Goal: Use online tool/utility

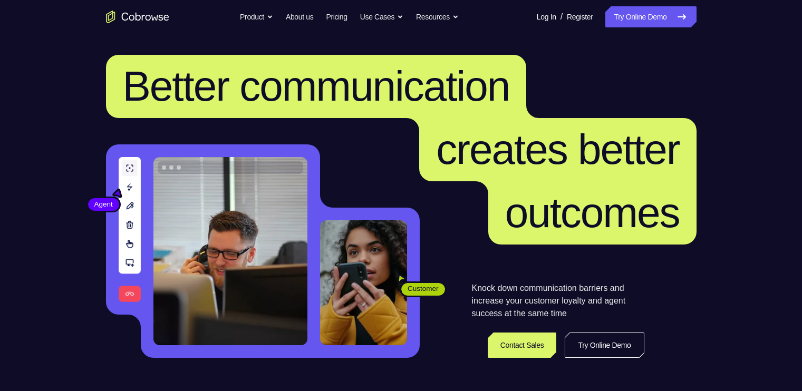
click at [641, 14] on link "Try Online Demo" at bounding box center [650, 16] width 91 height 21
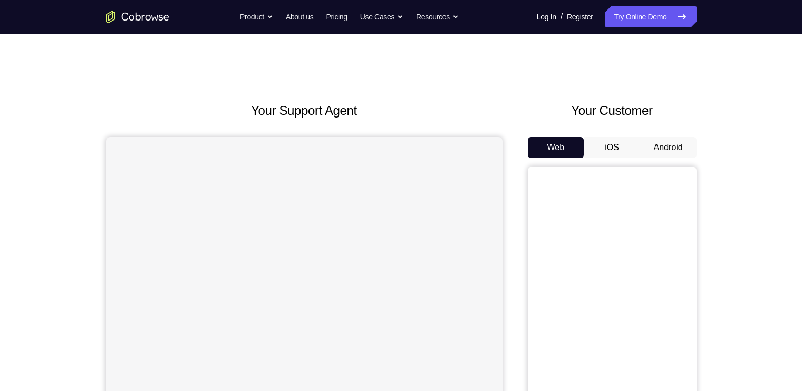
click at [671, 148] on button "Android" at bounding box center [668, 147] width 56 height 21
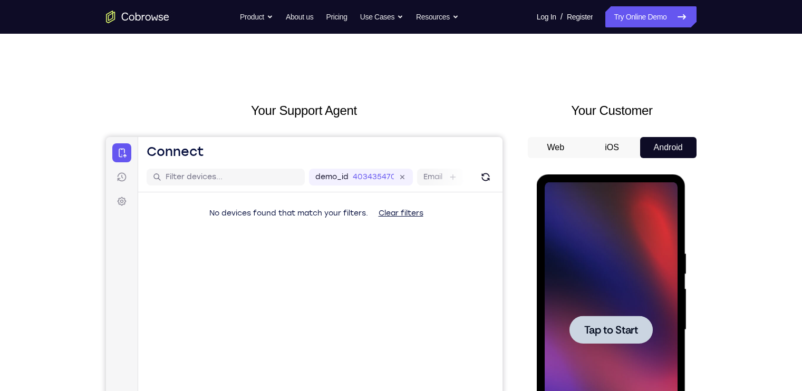
drag, startPoint x: 1102, startPoint y: 335, endPoint x: 645, endPoint y: 261, distance: 463.9
click at [645, 261] on div at bounding box center [610, 329] width 133 height 295
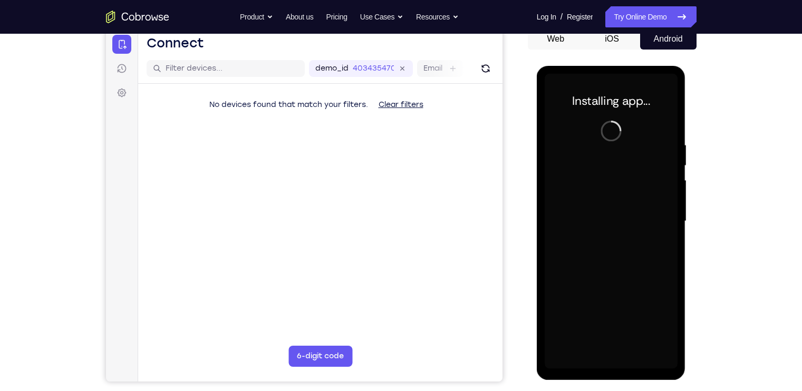
scroll to position [113, 0]
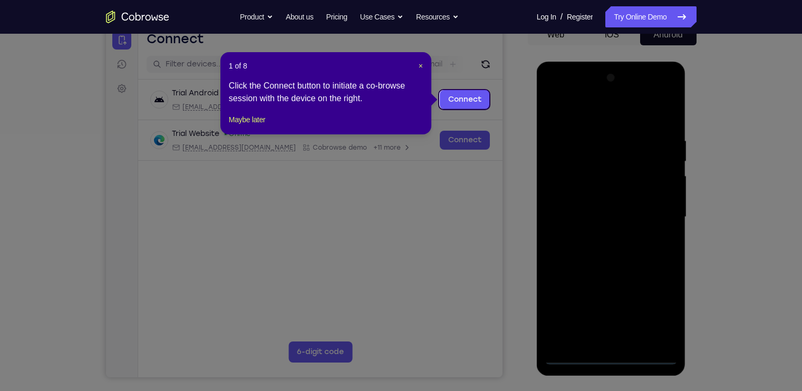
click at [417, 65] on header "1 of 8 ×" at bounding box center [326, 66] width 194 height 11
click at [418, 66] on span "×" at bounding box center [420, 66] width 4 height 8
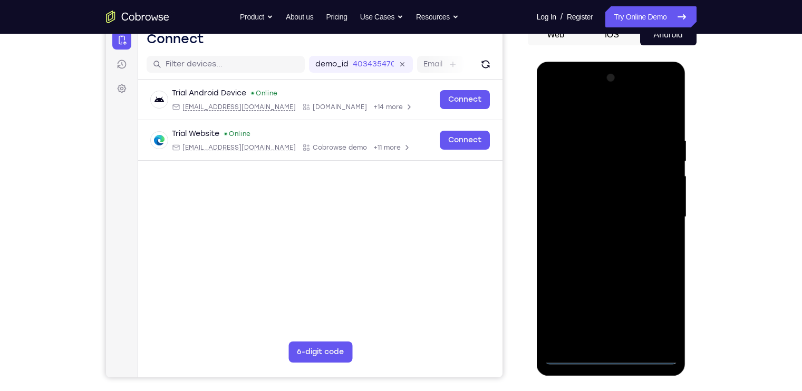
click at [609, 357] on div at bounding box center [610, 217] width 133 height 295
click at [655, 313] on div at bounding box center [610, 217] width 133 height 295
click at [554, 95] on div at bounding box center [610, 217] width 133 height 295
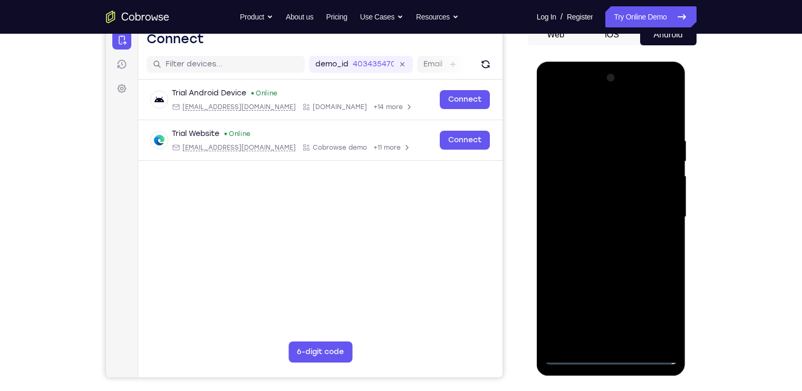
click at [612, 159] on div at bounding box center [610, 217] width 133 height 295
click at [602, 132] on div at bounding box center [610, 217] width 133 height 295
click at [592, 148] on div at bounding box center [610, 217] width 133 height 295
drag, startPoint x: 615, startPoint y: 266, endPoint x: 609, endPoint y: 290, distance: 24.4
click at [609, 290] on div at bounding box center [610, 217] width 133 height 295
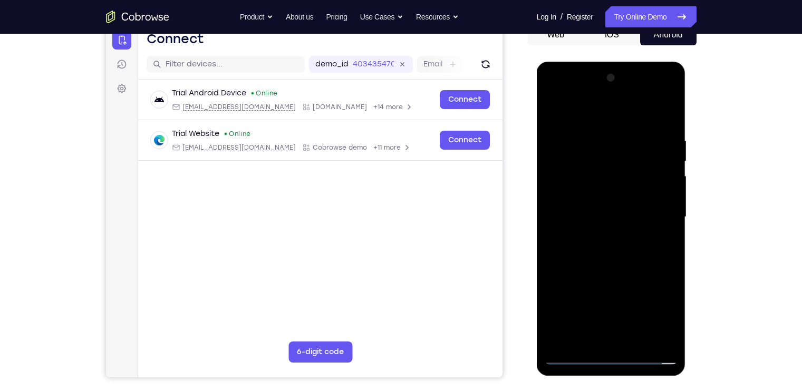
drag, startPoint x: 621, startPoint y: 217, endPoint x: 589, endPoint y: 123, distance: 99.2
click at [589, 123] on div at bounding box center [610, 217] width 133 height 295
click at [594, 99] on div at bounding box center [610, 217] width 133 height 295
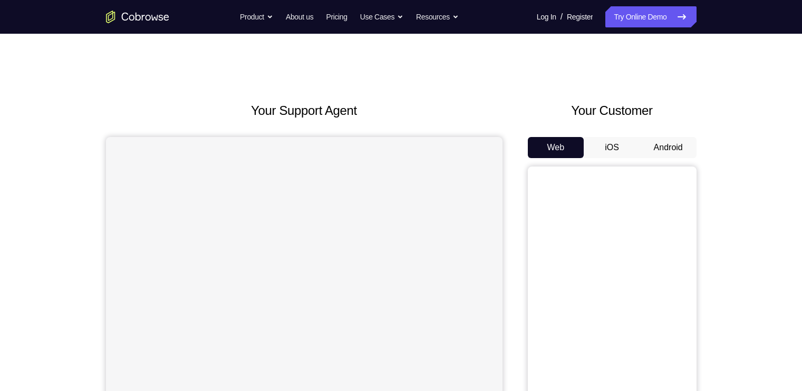
click at [662, 150] on button "Android" at bounding box center [668, 147] width 56 height 21
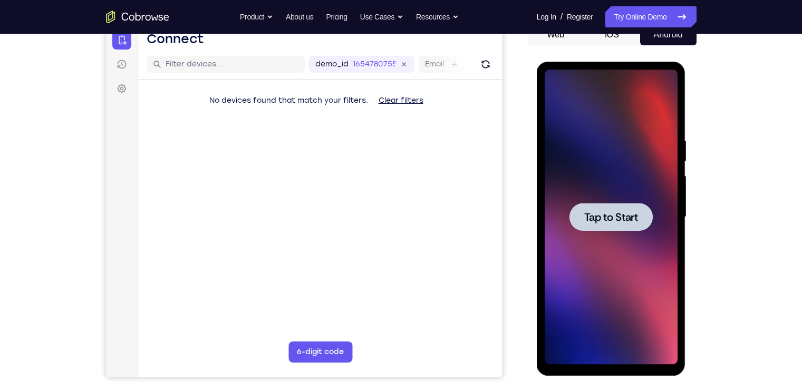
click at [595, 218] on span "Tap to Start" at bounding box center [611, 217] width 54 height 11
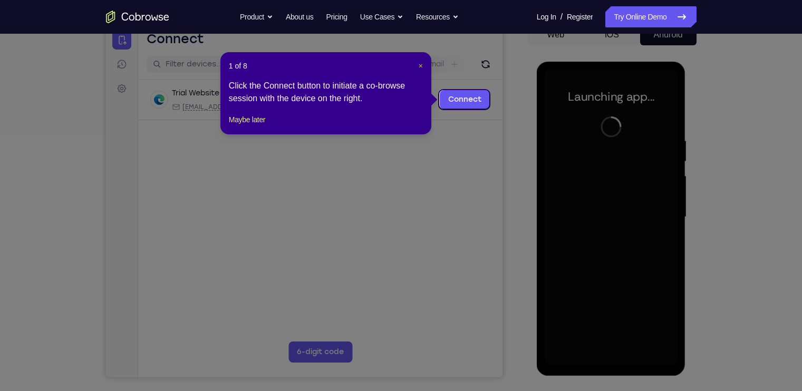
click at [419, 64] on span "×" at bounding box center [420, 66] width 4 height 8
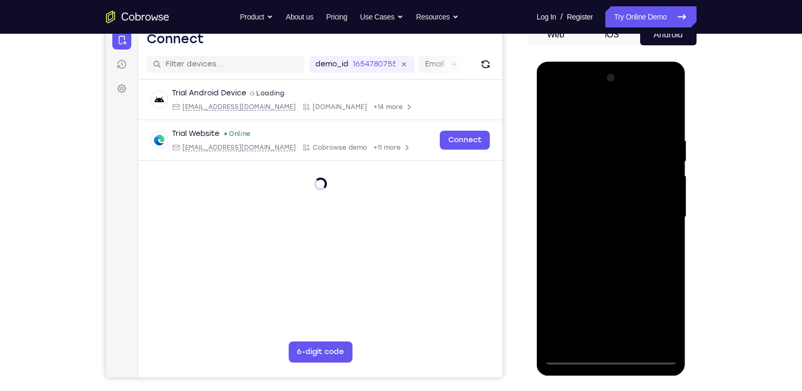
click at [614, 353] on div at bounding box center [610, 217] width 133 height 295
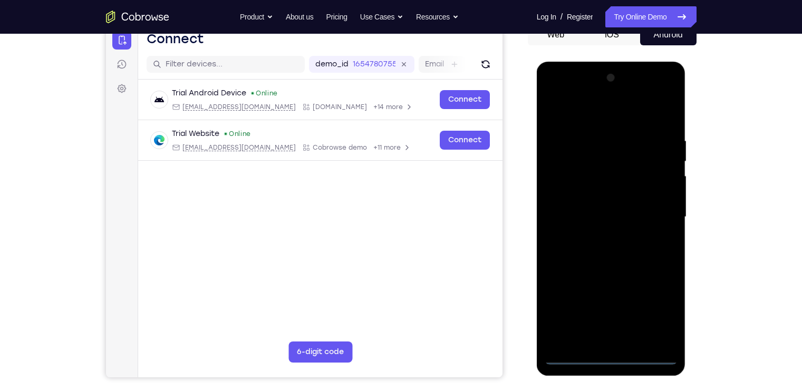
click at [614, 353] on div at bounding box center [610, 217] width 133 height 295
click at [611, 356] on div at bounding box center [610, 217] width 133 height 295
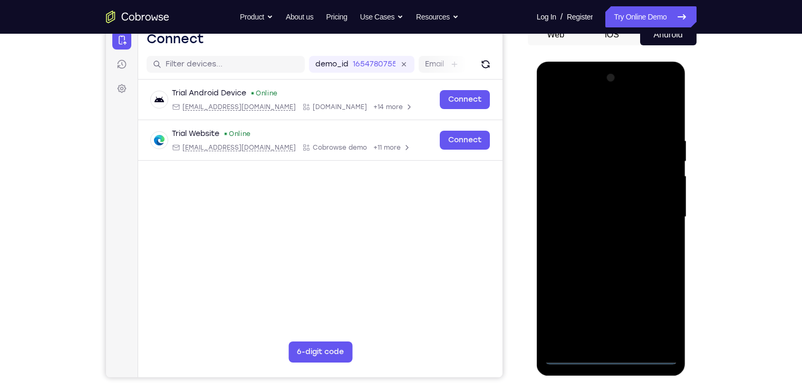
click at [611, 356] on div at bounding box center [610, 217] width 133 height 295
click at [666, 310] on div at bounding box center [610, 217] width 133 height 295
click at [670, 309] on div at bounding box center [610, 217] width 133 height 295
click at [555, 95] on div at bounding box center [610, 217] width 133 height 295
click at [597, 163] on div at bounding box center [610, 217] width 133 height 295
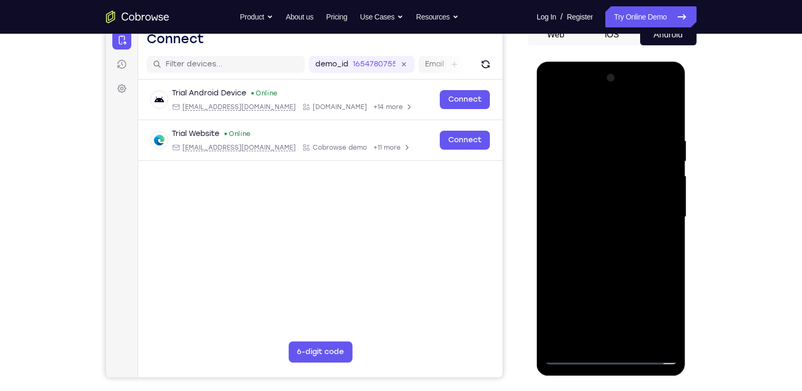
click at [611, 161] on div at bounding box center [610, 217] width 133 height 295
click at [572, 140] on div at bounding box center [610, 217] width 133 height 295
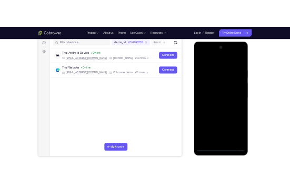
scroll to position [138, 0]
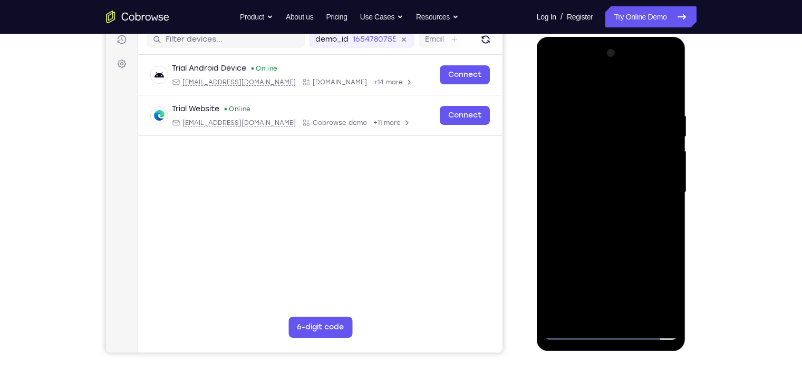
click at [617, 100] on div at bounding box center [610, 192] width 133 height 295
click at [616, 103] on div at bounding box center [610, 192] width 133 height 295
click at [612, 101] on div at bounding box center [610, 192] width 133 height 295
drag, startPoint x: 608, startPoint y: 258, endPoint x: 610, endPoint y: 123, distance: 134.9
click at [610, 123] on div at bounding box center [610, 192] width 133 height 295
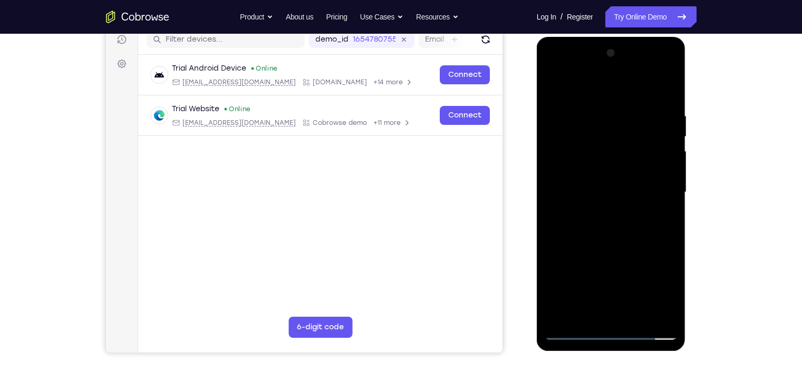
drag, startPoint x: 610, startPoint y: 123, endPoint x: 610, endPoint y: 96, distance: 26.9
click at [610, 96] on div at bounding box center [610, 192] width 133 height 295
drag, startPoint x: 610, startPoint y: 96, endPoint x: 598, endPoint y: 321, distance: 224.8
click at [598, 321] on div at bounding box center [610, 192] width 133 height 295
click at [645, 107] on div at bounding box center [610, 192] width 133 height 295
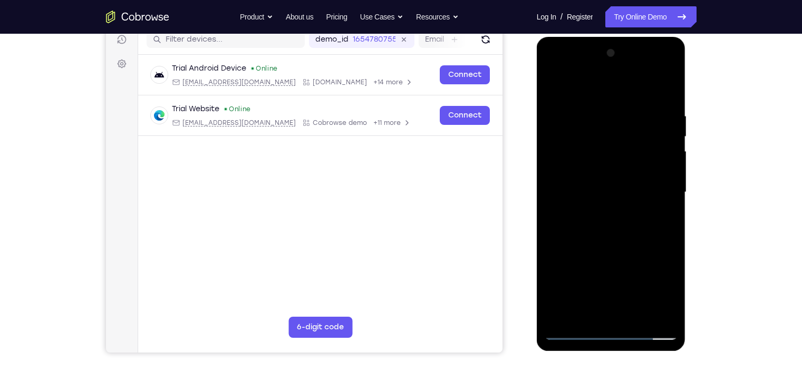
click at [617, 89] on div at bounding box center [610, 192] width 133 height 295
click at [551, 119] on div at bounding box center [610, 192] width 133 height 295
drag, startPoint x: 599, startPoint y: 248, endPoint x: 598, endPoint y: 124, distance: 123.3
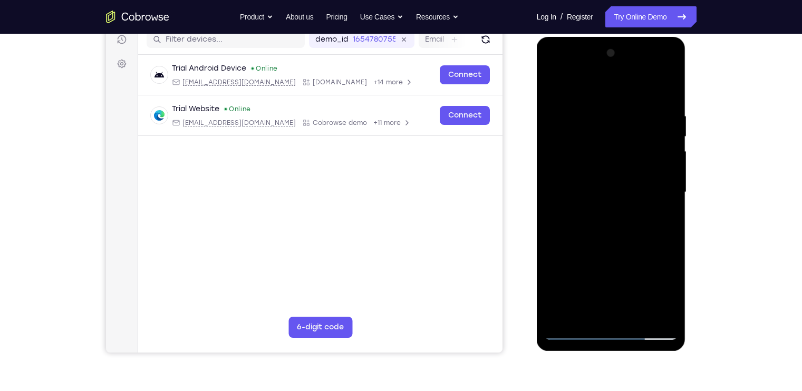
click at [598, 124] on div at bounding box center [610, 192] width 133 height 295
drag, startPoint x: 604, startPoint y: 276, endPoint x: 607, endPoint y: 181, distance: 94.4
click at [607, 181] on div at bounding box center [610, 192] width 133 height 295
drag, startPoint x: 607, startPoint y: 181, endPoint x: 607, endPoint y: 341, distance: 159.7
click at [607, 341] on div at bounding box center [610, 194] width 149 height 314
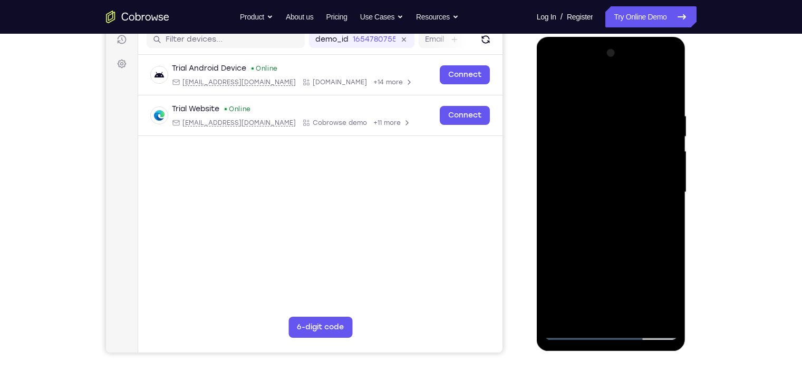
drag, startPoint x: 588, startPoint y: 152, endPoint x: 582, endPoint y: 246, distance: 94.0
click at [582, 246] on div at bounding box center [610, 192] width 133 height 295
click at [610, 137] on div at bounding box center [610, 192] width 133 height 295
click at [591, 123] on div at bounding box center [610, 192] width 133 height 295
drag, startPoint x: 598, startPoint y: 259, endPoint x: 599, endPoint y: 158, distance: 101.7
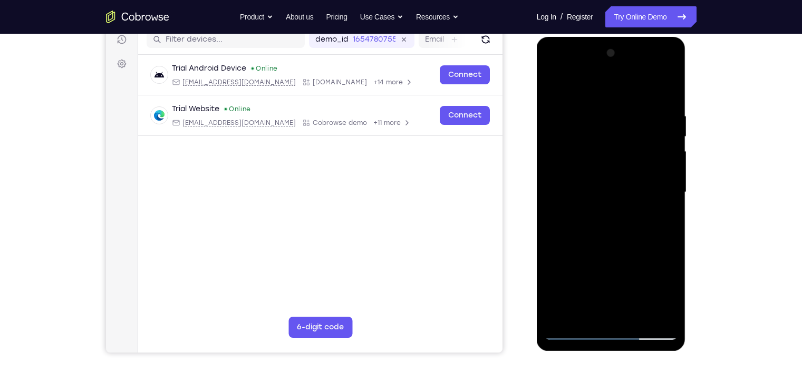
click at [599, 158] on div at bounding box center [610, 192] width 133 height 295
drag, startPoint x: 616, startPoint y: 285, endPoint x: 616, endPoint y: 161, distance: 123.8
click at [616, 161] on div at bounding box center [610, 192] width 133 height 295
drag, startPoint x: 619, startPoint y: 265, endPoint x: 603, endPoint y: 126, distance: 139.5
click at [603, 126] on div at bounding box center [610, 192] width 133 height 295
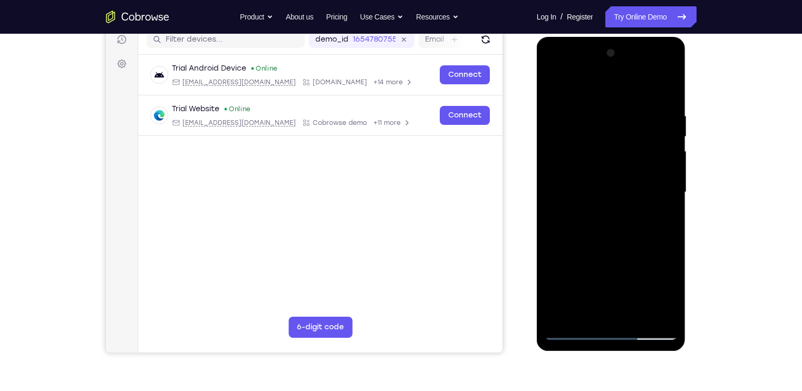
click at [603, 82] on div at bounding box center [610, 192] width 133 height 295
click at [601, 75] on div at bounding box center [610, 192] width 133 height 295
click at [594, 147] on div at bounding box center [610, 192] width 133 height 295
click at [588, 103] on div at bounding box center [610, 192] width 133 height 295
drag, startPoint x: 593, startPoint y: 237, endPoint x: 600, endPoint y: 118, distance: 118.8
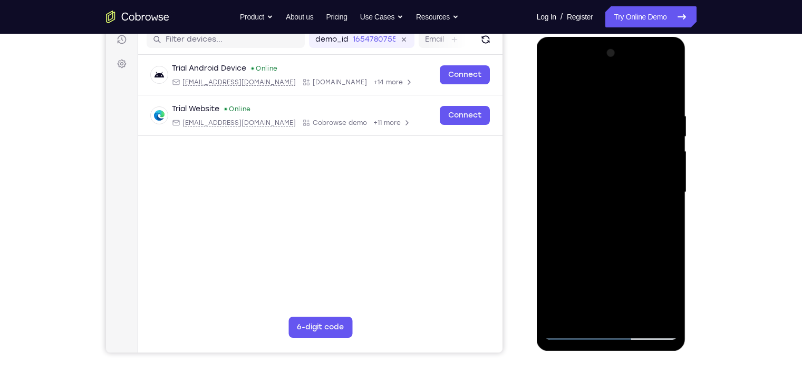
click at [600, 118] on div at bounding box center [610, 192] width 133 height 295
drag, startPoint x: 604, startPoint y: 277, endPoint x: 603, endPoint y: 132, distance: 144.9
click at [603, 132] on div at bounding box center [610, 192] width 133 height 295
drag, startPoint x: 590, startPoint y: 289, endPoint x: 576, endPoint y: 113, distance: 177.1
click at [576, 113] on div at bounding box center [610, 192] width 133 height 295
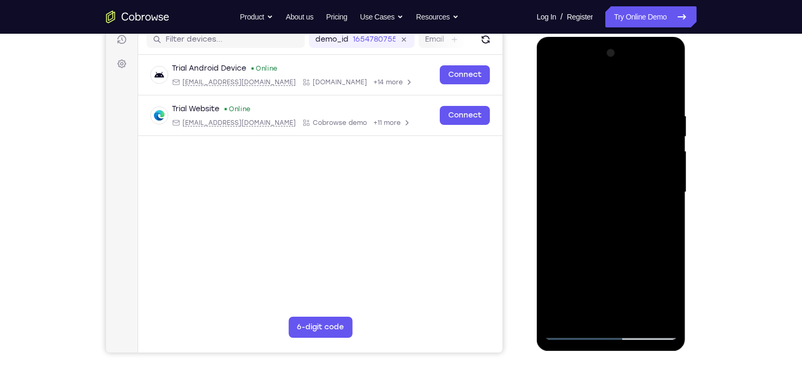
click at [587, 162] on div at bounding box center [610, 192] width 133 height 295
click at [611, 217] on div at bounding box center [610, 192] width 133 height 295
drag, startPoint x: 597, startPoint y: 276, endPoint x: 593, endPoint y: 216, distance: 60.7
click at [593, 216] on div at bounding box center [610, 192] width 133 height 295
click at [613, 181] on div at bounding box center [610, 192] width 133 height 295
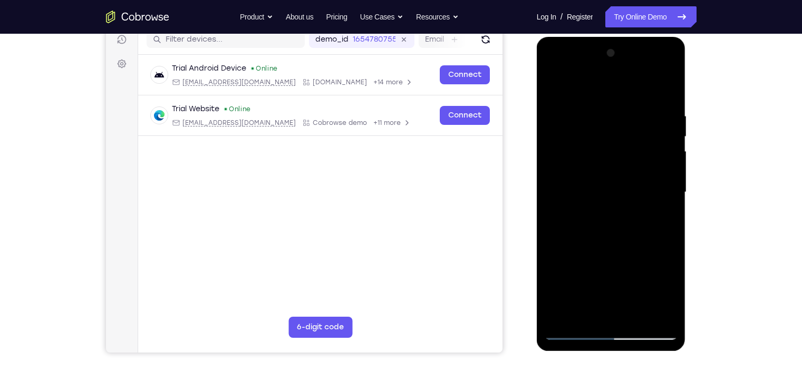
click at [664, 241] on div at bounding box center [610, 192] width 133 height 295
click at [571, 333] on div at bounding box center [610, 192] width 133 height 295
click at [574, 334] on div at bounding box center [610, 192] width 133 height 295
drag, startPoint x: 587, startPoint y: 257, endPoint x: 600, endPoint y: 123, distance: 134.5
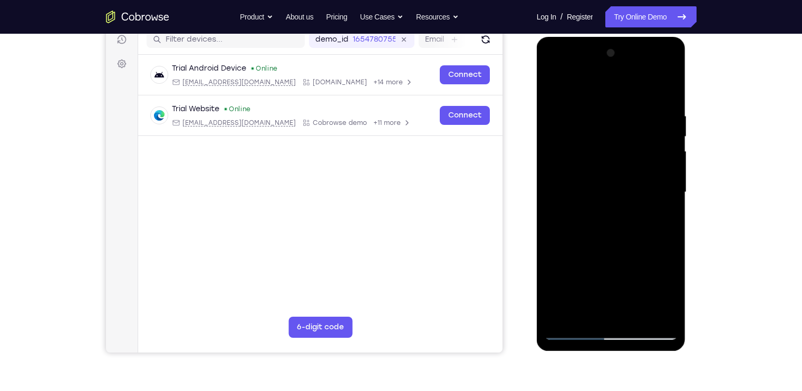
click at [600, 123] on div at bounding box center [610, 192] width 133 height 295
drag, startPoint x: 600, startPoint y: 123, endPoint x: 598, endPoint y: 335, distance: 211.9
click at [598, 335] on div at bounding box center [610, 192] width 133 height 295
drag, startPoint x: 601, startPoint y: 151, endPoint x: 599, endPoint y: 345, distance: 193.4
click at [599, 345] on div at bounding box center [610, 194] width 149 height 314
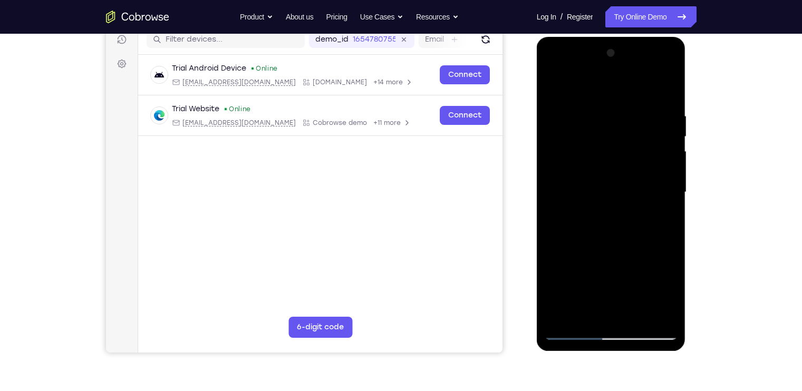
drag, startPoint x: 602, startPoint y: 143, endPoint x: 606, endPoint y: 278, distance: 134.9
click at [606, 278] on div at bounding box center [610, 192] width 133 height 295
click at [648, 105] on div at bounding box center [610, 192] width 133 height 295
click at [568, 119] on div at bounding box center [610, 192] width 133 height 295
drag, startPoint x: 607, startPoint y: 270, endPoint x: 608, endPoint y: 218, distance: 52.7
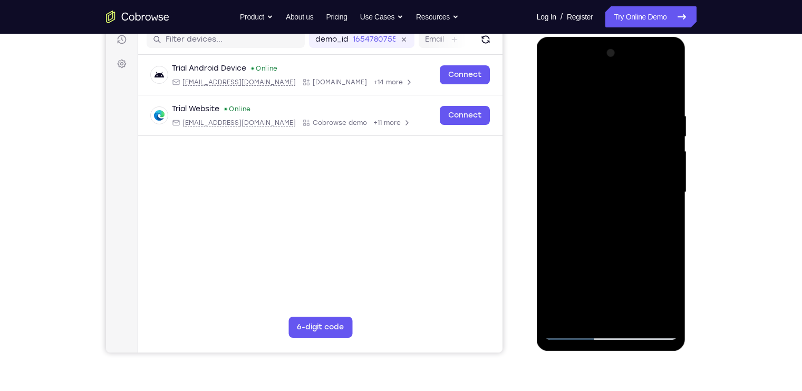
click at [608, 218] on div at bounding box center [610, 192] width 133 height 295
drag, startPoint x: 614, startPoint y: 287, endPoint x: 609, endPoint y: 171, distance: 116.6
click at [609, 171] on div at bounding box center [610, 192] width 133 height 295
drag, startPoint x: 600, startPoint y: 284, endPoint x: 602, endPoint y: 193, distance: 90.7
click at [602, 193] on div at bounding box center [610, 192] width 133 height 295
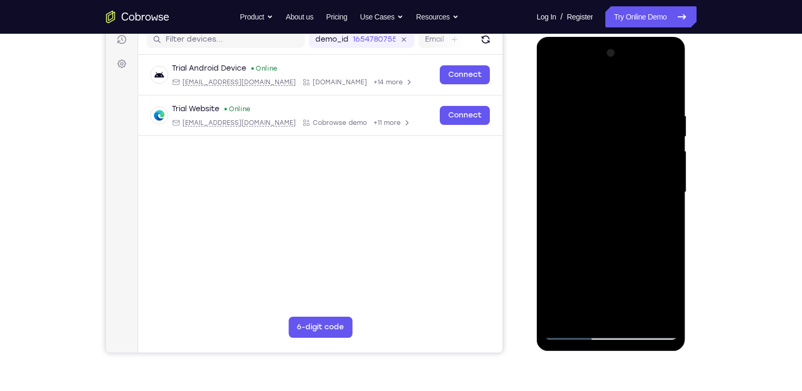
drag, startPoint x: 582, startPoint y: 213, endPoint x: 580, endPoint y: 358, distance: 144.4
click at [580, 353] on html "Online web based iOS Simulators and Android Emulators. Run iPhone, iPad, Mobile…" at bounding box center [611, 195] width 150 height 316
drag, startPoint x: 595, startPoint y: 174, endPoint x: 588, endPoint y: 310, distance: 135.7
click at [588, 310] on div at bounding box center [610, 192] width 133 height 295
click at [550, 126] on div at bounding box center [610, 192] width 133 height 295
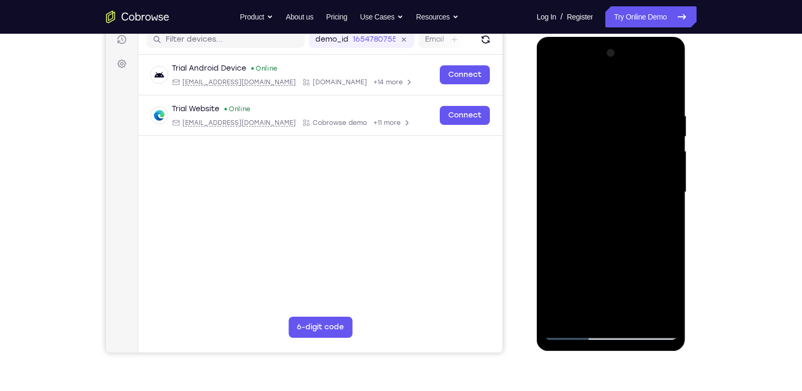
click at [626, 104] on div at bounding box center [610, 192] width 133 height 295
drag, startPoint x: 601, startPoint y: 247, endPoint x: 614, endPoint y: 126, distance: 121.9
click at [614, 126] on div at bounding box center [610, 192] width 133 height 295
drag, startPoint x: 614, startPoint y: 285, endPoint x: 616, endPoint y: 168, distance: 117.5
click at [616, 168] on div at bounding box center [610, 192] width 133 height 295
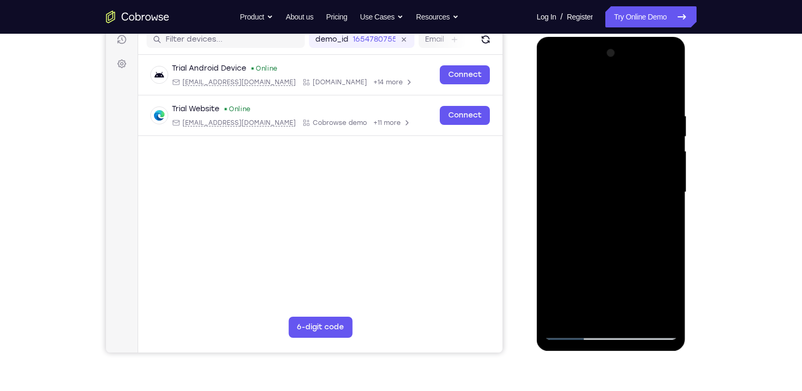
drag, startPoint x: 612, startPoint y: 284, endPoint x: 601, endPoint y: 142, distance: 142.7
click at [601, 142] on div at bounding box center [610, 192] width 133 height 295
drag, startPoint x: 609, startPoint y: 270, endPoint x: 608, endPoint y: 139, distance: 131.8
click at [608, 139] on div at bounding box center [610, 192] width 133 height 295
click at [576, 331] on div at bounding box center [610, 192] width 133 height 295
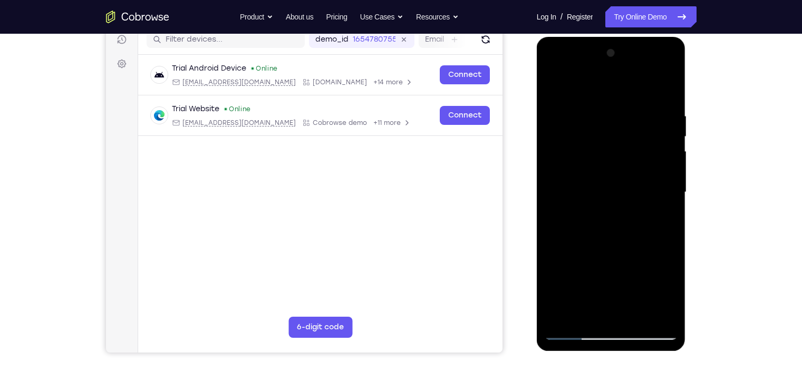
click at [597, 67] on div at bounding box center [610, 192] width 133 height 295
click at [593, 83] on div at bounding box center [610, 192] width 133 height 295
drag, startPoint x: 585, startPoint y: 263, endPoint x: 588, endPoint y: 135, distance: 128.6
click at [588, 135] on div at bounding box center [610, 192] width 133 height 295
click at [617, 296] on div at bounding box center [610, 192] width 133 height 295
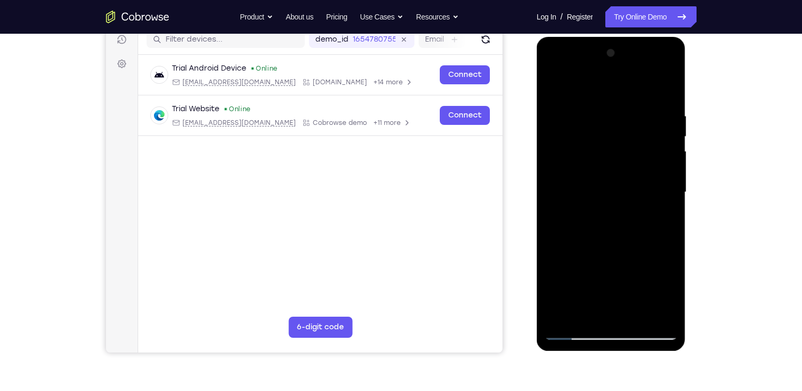
drag, startPoint x: 617, startPoint y: 163, endPoint x: 623, endPoint y: 97, distance: 66.2
click at [623, 97] on div at bounding box center [610, 192] width 133 height 295
click at [638, 111] on div at bounding box center [610, 192] width 133 height 295
click at [577, 333] on div at bounding box center [610, 192] width 133 height 295
drag, startPoint x: 601, startPoint y: 219, endPoint x: 591, endPoint y: 282, distance: 63.9
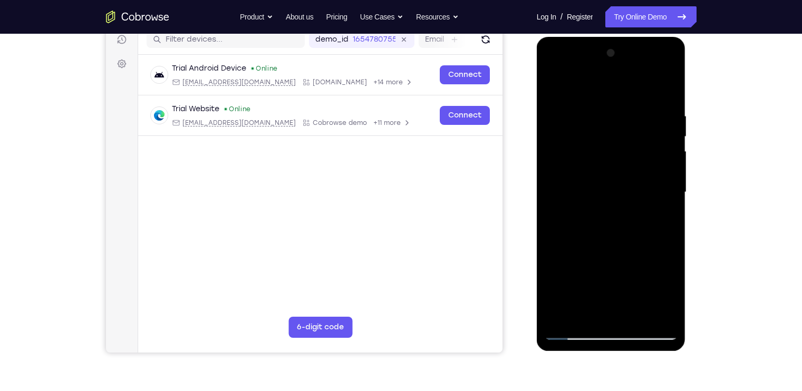
click at [591, 282] on div at bounding box center [610, 192] width 133 height 295
click at [626, 102] on div at bounding box center [610, 192] width 133 height 295
drag, startPoint x: 620, startPoint y: 149, endPoint x: 618, endPoint y: 180, distance: 31.2
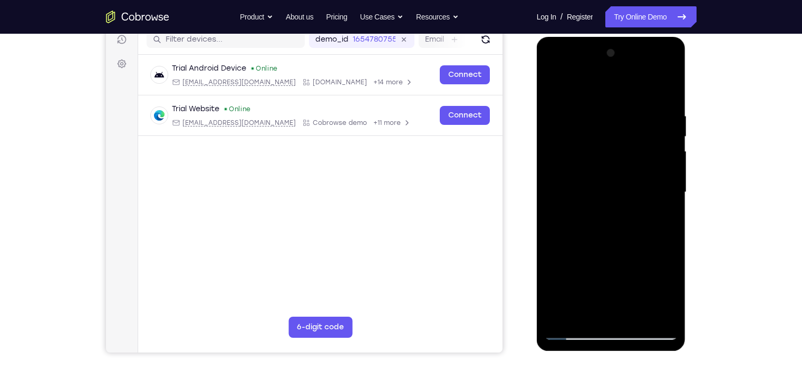
click at [618, 180] on div at bounding box center [610, 192] width 133 height 295
click at [582, 332] on div at bounding box center [610, 192] width 133 height 295
click at [581, 130] on div at bounding box center [610, 192] width 133 height 295
click at [588, 67] on div at bounding box center [610, 192] width 133 height 295
click at [604, 110] on div at bounding box center [610, 192] width 133 height 295
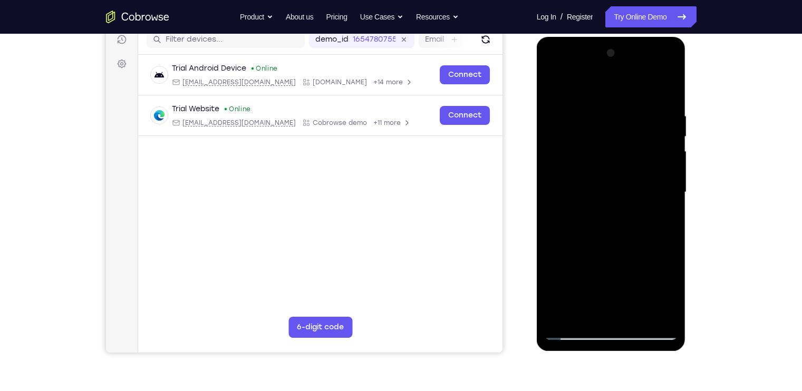
drag, startPoint x: 629, startPoint y: 258, endPoint x: 624, endPoint y: 121, distance: 137.1
click at [624, 121] on div at bounding box center [610, 192] width 133 height 295
drag, startPoint x: 624, startPoint y: 121, endPoint x: 627, endPoint y: 97, distance: 23.8
click at [627, 97] on div at bounding box center [610, 192] width 133 height 295
drag, startPoint x: 622, startPoint y: 260, endPoint x: 622, endPoint y: 150, distance: 110.7
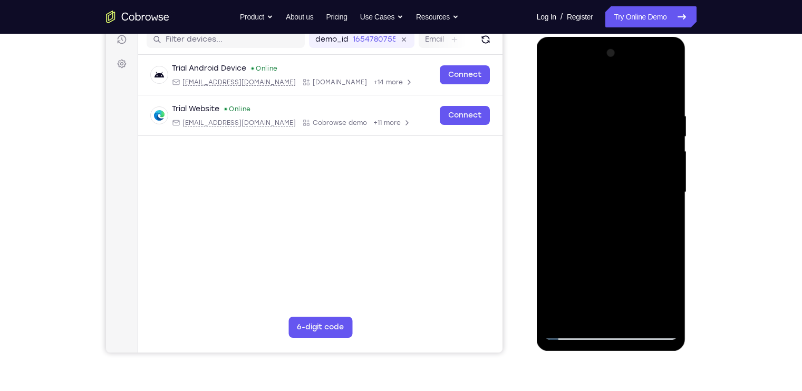
click at [622, 150] on div at bounding box center [610, 192] width 133 height 295
drag, startPoint x: 612, startPoint y: 210, endPoint x: 616, endPoint y: 141, distance: 69.1
click at [616, 141] on div at bounding box center [610, 192] width 133 height 295
drag, startPoint x: 608, startPoint y: 228, endPoint x: 611, endPoint y: 113, distance: 114.9
click at [611, 113] on div at bounding box center [610, 192] width 133 height 295
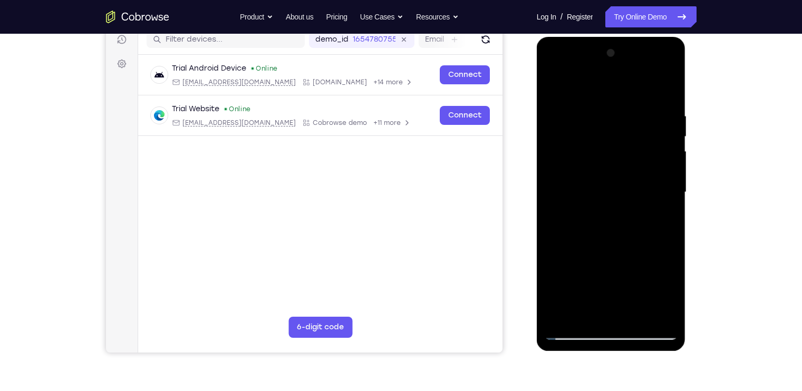
drag, startPoint x: 624, startPoint y: 265, endPoint x: 633, endPoint y: 425, distance: 161.0
click at [633, 353] on html "Online web based iOS Simulators and Android Emulators. Run iPhone, iPad, Mobile…" at bounding box center [611, 195] width 150 height 316
click at [575, 123] on div at bounding box center [610, 192] width 133 height 295
click at [588, 105] on div at bounding box center [610, 192] width 133 height 295
drag, startPoint x: 617, startPoint y: 270, endPoint x: 618, endPoint y: 247, distance: 23.2
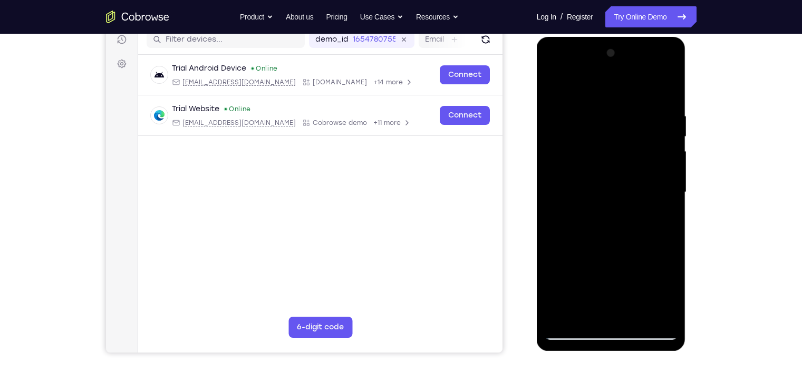
click at [618, 247] on div at bounding box center [610, 192] width 133 height 295
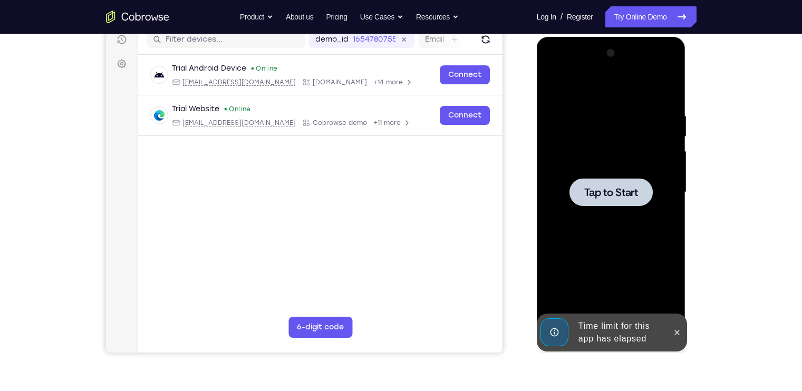
click at [620, 232] on div at bounding box center [610, 192] width 133 height 295
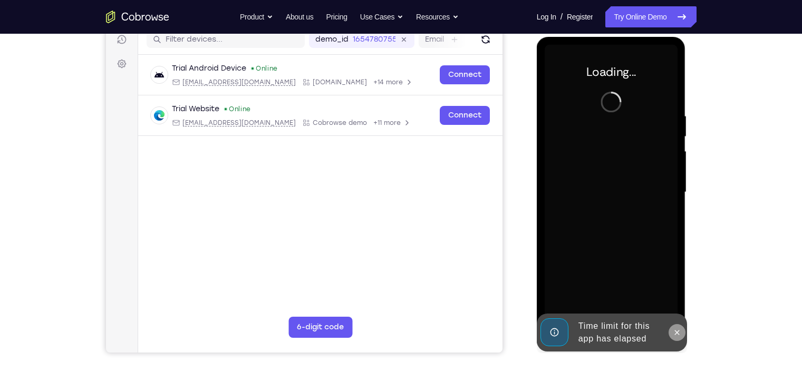
click at [680, 329] on icon at bounding box center [676, 332] width 8 height 8
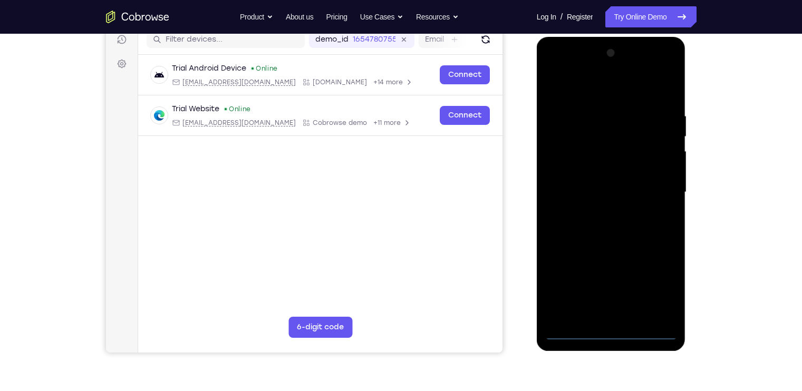
click at [622, 328] on div at bounding box center [610, 192] width 133 height 295
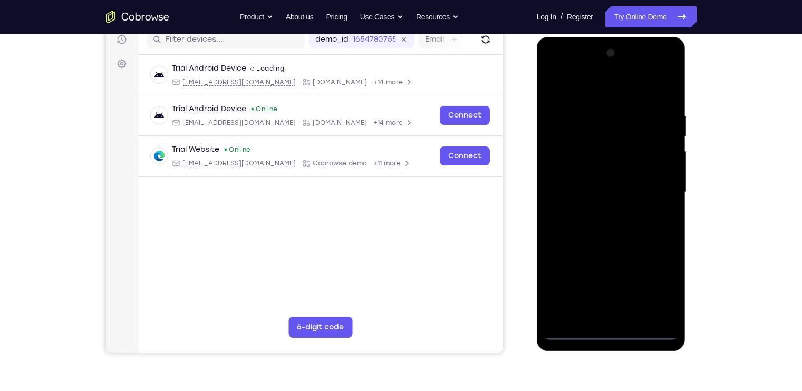
click at [615, 331] on div at bounding box center [610, 192] width 133 height 295
click at [655, 289] on div at bounding box center [610, 192] width 133 height 295
click at [554, 71] on div at bounding box center [610, 192] width 133 height 295
click at [581, 131] on div at bounding box center [610, 192] width 133 height 295
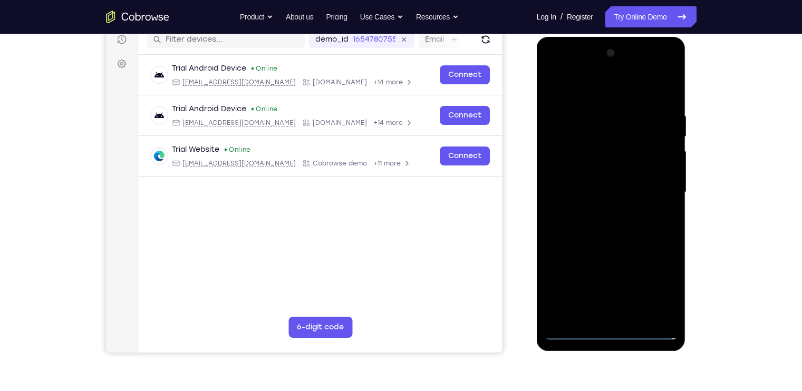
click at [590, 102] on div at bounding box center [610, 192] width 133 height 295
drag, startPoint x: 595, startPoint y: 241, endPoint x: 593, endPoint y: 168, distance: 72.8
click at [593, 168] on div at bounding box center [610, 192] width 133 height 295
click at [614, 295] on div at bounding box center [610, 192] width 133 height 295
click at [603, 305] on div at bounding box center [610, 192] width 133 height 295
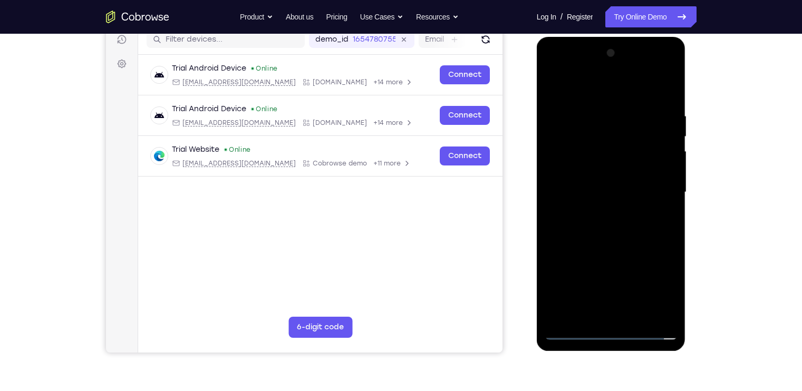
click at [575, 337] on div at bounding box center [610, 192] width 133 height 295
click at [605, 305] on div at bounding box center [610, 192] width 133 height 295
click at [581, 130] on div at bounding box center [610, 192] width 133 height 295
click at [589, 61] on div at bounding box center [610, 192] width 133 height 295
click at [590, 67] on div at bounding box center [610, 192] width 133 height 295
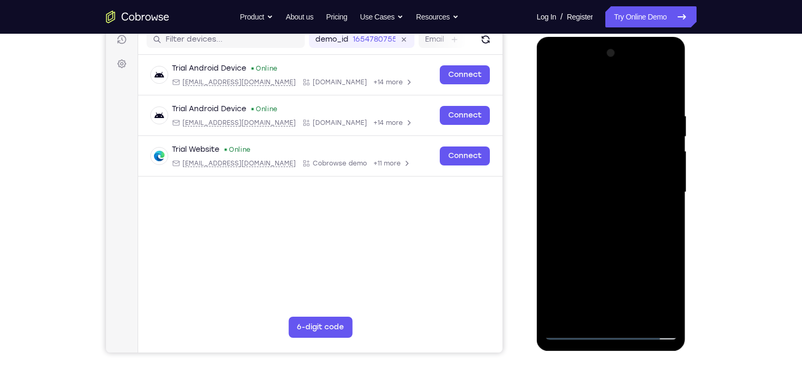
click at [588, 106] on div at bounding box center [610, 192] width 133 height 295
drag, startPoint x: 605, startPoint y: 284, endPoint x: 600, endPoint y: 307, distance: 24.2
click at [600, 307] on div at bounding box center [610, 192] width 133 height 295
click at [600, 111] on div at bounding box center [610, 192] width 133 height 295
click at [577, 121] on div at bounding box center [610, 192] width 133 height 295
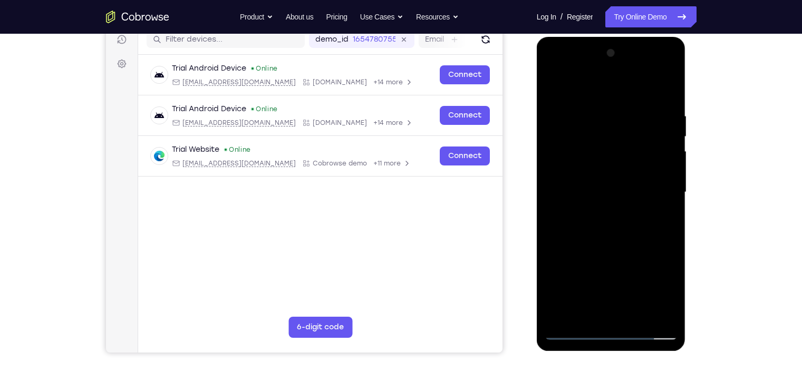
click at [551, 120] on div at bounding box center [610, 192] width 133 height 295
drag, startPoint x: 603, startPoint y: 244, endPoint x: 609, endPoint y: 168, distance: 76.1
click at [609, 168] on div at bounding box center [610, 192] width 133 height 295
click at [617, 216] on div at bounding box center [610, 192] width 133 height 295
click at [574, 329] on div at bounding box center [610, 192] width 133 height 295
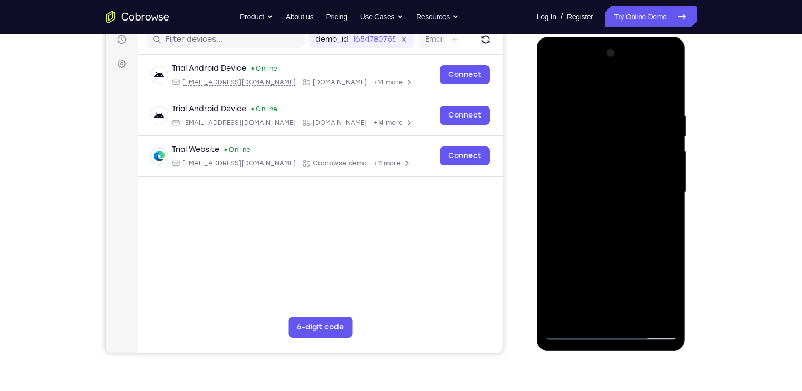
drag, startPoint x: 585, startPoint y: 286, endPoint x: 585, endPoint y: 201, distance: 84.3
click at [585, 201] on div at bounding box center [610, 192] width 133 height 295
click at [587, 195] on div at bounding box center [610, 192] width 133 height 295
click at [597, 305] on div at bounding box center [610, 192] width 133 height 295
click at [574, 331] on div at bounding box center [610, 192] width 133 height 295
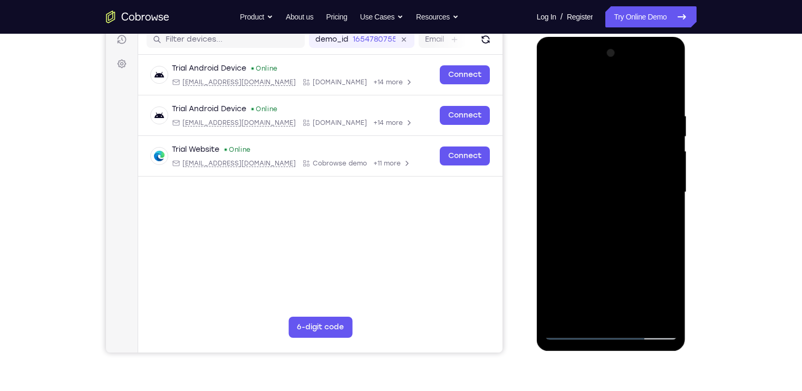
drag, startPoint x: 588, startPoint y: 279, endPoint x: 581, endPoint y: 174, distance: 105.6
click at [581, 174] on div at bounding box center [610, 192] width 133 height 295
drag, startPoint x: 590, startPoint y: 289, endPoint x: 590, endPoint y: 233, distance: 56.4
click at [590, 233] on div at bounding box center [610, 192] width 133 height 295
click at [588, 225] on div at bounding box center [610, 192] width 133 height 295
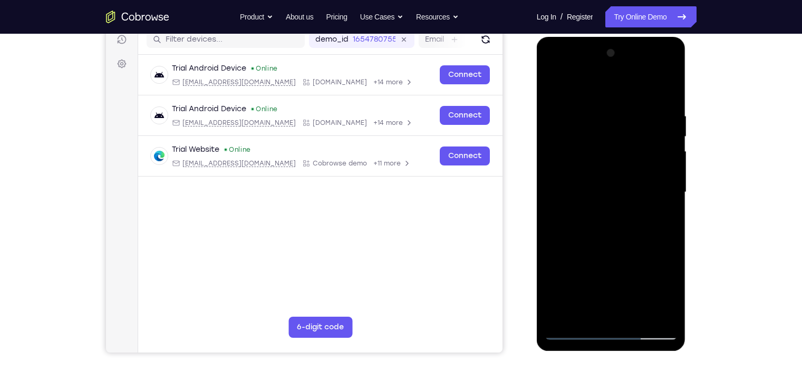
click at [585, 235] on div at bounding box center [610, 192] width 133 height 295
drag, startPoint x: 587, startPoint y: 255, endPoint x: 595, endPoint y: 188, distance: 67.4
click at [595, 188] on div at bounding box center [610, 192] width 133 height 295
drag, startPoint x: 600, startPoint y: 255, endPoint x: 592, endPoint y: 142, distance: 112.5
click at [592, 142] on div at bounding box center [610, 192] width 133 height 295
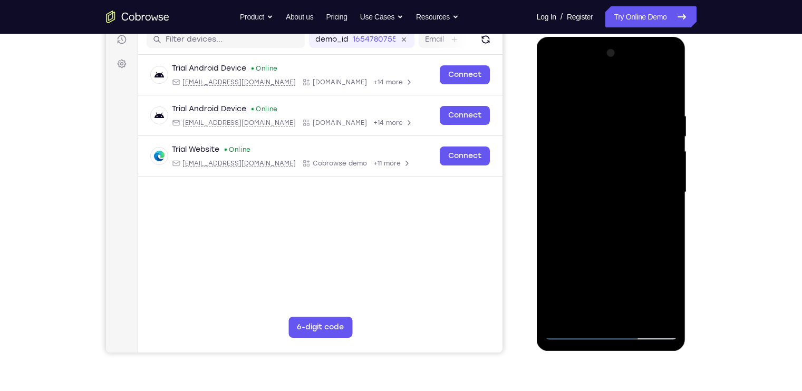
drag, startPoint x: 606, startPoint y: 235, endPoint x: 609, endPoint y: 117, distance: 117.5
click at [609, 117] on div at bounding box center [610, 192] width 133 height 295
drag, startPoint x: 590, startPoint y: 290, endPoint x: 588, endPoint y: 115, distance: 175.0
click at [588, 115] on div at bounding box center [610, 192] width 133 height 295
click at [607, 67] on div at bounding box center [610, 192] width 133 height 295
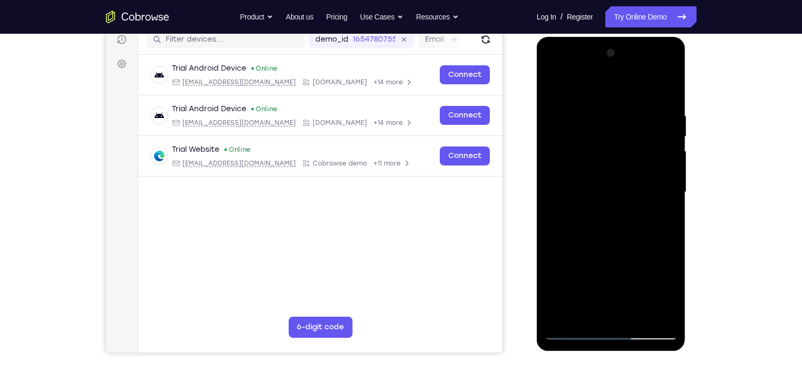
drag, startPoint x: 605, startPoint y: 271, endPoint x: 603, endPoint y: 236, distance: 34.8
click at [603, 236] on div at bounding box center [610, 192] width 133 height 295
click at [575, 168] on div at bounding box center [610, 192] width 133 height 295
click at [595, 219] on div at bounding box center [610, 192] width 133 height 295
click at [577, 334] on div at bounding box center [610, 192] width 133 height 295
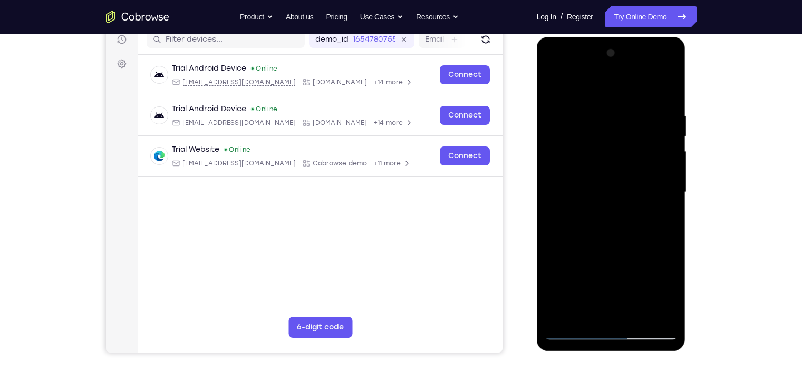
click at [570, 327] on div at bounding box center [610, 192] width 133 height 295
click at [573, 331] on div at bounding box center [610, 192] width 133 height 295
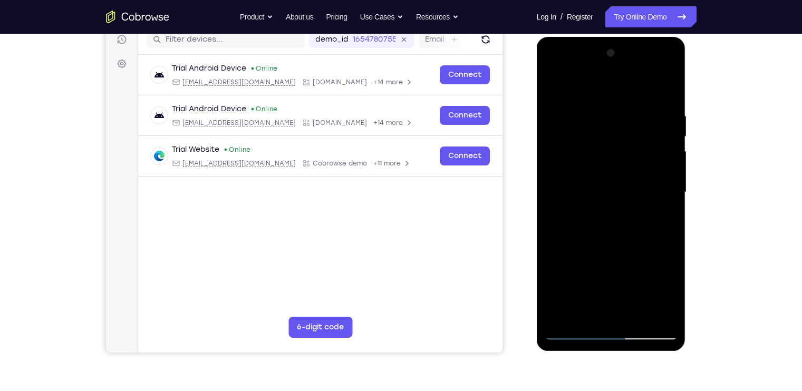
click at [586, 245] on div at bounding box center [610, 192] width 133 height 295
click at [568, 329] on div at bounding box center [610, 192] width 133 height 295
click at [570, 300] on div at bounding box center [610, 192] width 133 height 295
click at [571, 160] on div at bounding box center [610, 192] width 133 height 295
click at [572, 330] on div at bounding box center [610, 192] width 133 height 295
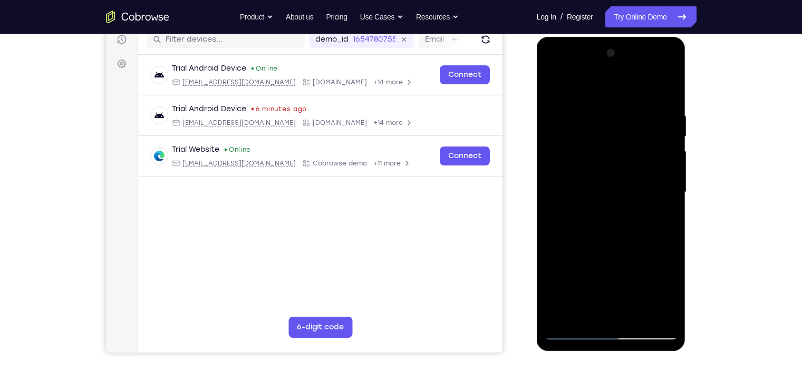
drag, startPoint x: 580, startPoint y: 282, endPoint x: 577, endPoint y: 189, distance: 93.8
click at [577, 189] on div at bounding box center [610, 192] width 133 height 295
drag, startPoint x: 592, startPoint y: 282, endPoint x: 594, endPoint y: 200, distance: 82.8
click at [594, 200] on div at bounding box center [610, 192] width 133 height 295
click at [597, 193] on div at bounding box center [610, 192] width 133 height 295
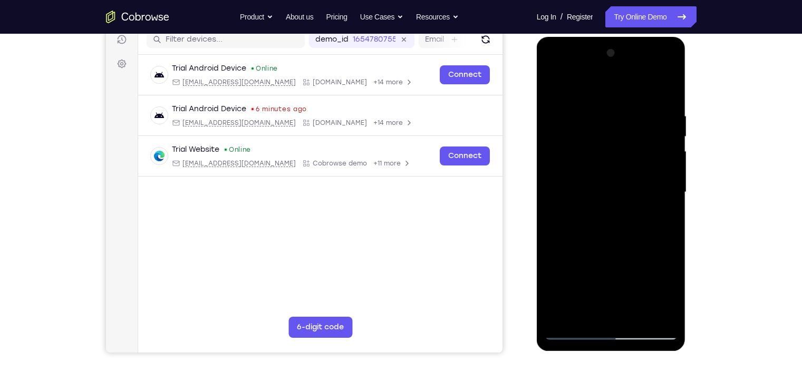
click at [606, 252] on div at bounding box center [610, 192] width 133 height 295
click at [660, 274] on div at bounding box center [610, 192] width 133 height 295
drag, startPoint x: 621, startPoint y: 292, endPoint x: 598, endPoint y: 137, distance: 156.7
click at [598, 137] on div at bounding box center [610, 192] width 133 height 295
click at [574, 331] on div at bounding box center [610, 192] width 133 height 295
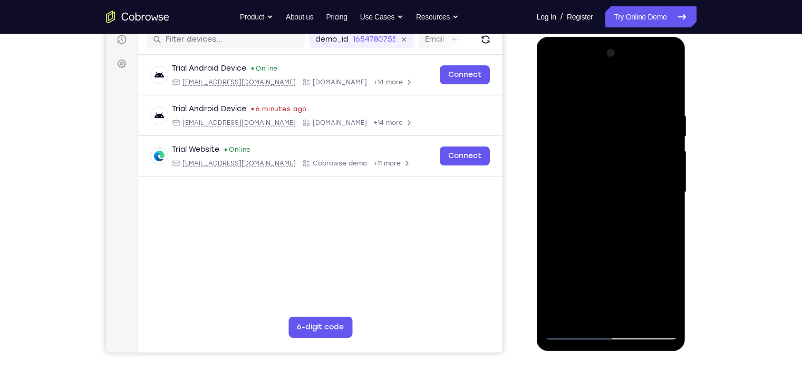
drag, startPoint x: 581, startPoint y: 291, endPoint x: 585, endPoint y: 218, distance: 72.9
click at [585, 218] on div at bounding box center [610, 192] width 133 height 295
click at [585, 245] on div at bounding box center [610, 192] width 133 height 295
click at [574, 328] on div at bounding box center [610, 192] width 133 height 295
click at [575, 326] on div at bounding box center [610, 192] width 133 height 295
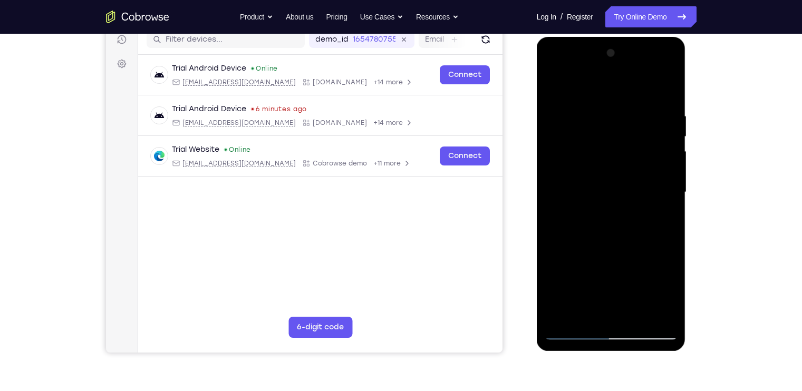
click at [575, 334] on div at bounding box center [610, 192] width 133 height 295
drag, startPoint x: 581, startPoint y: 292, endPoint x: 580, endPoint y: 235, distance: 57.5
click at [580, 235] on div at bounding box center [610, 192] width 133 height 295
click at [580, 257] on div at bounding box center [610, 192] width 133 height 295
drag, startPoint x: 583, startPoint y: 243, endPoint x: 582, endPoint y: 199, distance: 43.7
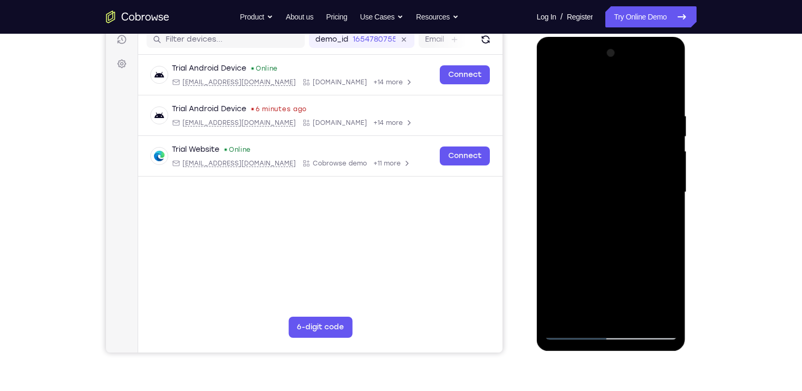
click at [582, 199] on div at bounding box center [610, 192] width 133 height 295
click at [590, 194] on div at bounding box center [610, 192] width 133 height 295
drag, startPoint x: 595, startPoint y: 181, endPoint x: 599, endPoint y: 144, distance: 37.1
click at [599, 144] on div at bounding box center [610, 192] width 133 height 295
click at [571, 326] on div at bounding box center [610, 192] width 133 height 295
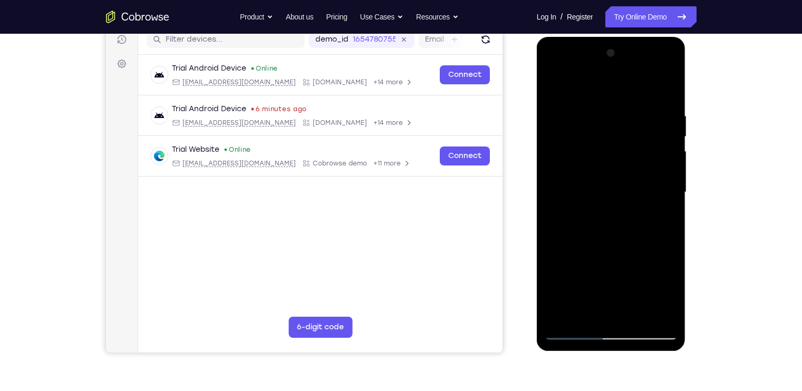
click at [574, 331] on div at bounding box center [610, 192] width 133 height 295
drag, startPoint x: 576, startPoint y: 233, endPoint x: 571, endPoint y: 135, distance: 98.2
click at [571, 135] on div at bounding box center [610, 192] width 133 height 295
drag, startPoint x: 586, startPoint y: 271, endPoint x: 587, endPoint y: 179, distance: 92.8
click at [587, 179] on div at bounding box center [610, 192] width 133 height 295
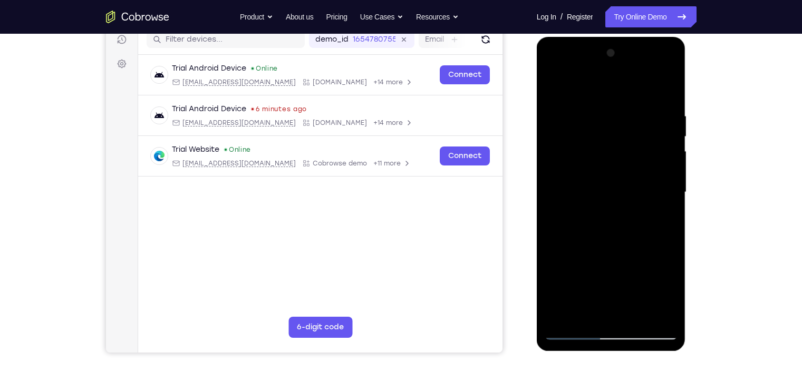
click at [588, 210] on div at bounding box center [610, 192] width 133 height 295
click at [613, 115] on div at bounding box center [610, 192] width 133 height 295
click at [570, 337] on div at bounding box center [610, 192] width 133 height 295
drag, startPoint x: 577, startPoint y: 311, endPoint x: 580, endPoint y: 181, distance: 129.7
click at [580, 181] on div at bounding box center [610, 192] width 133 height 295
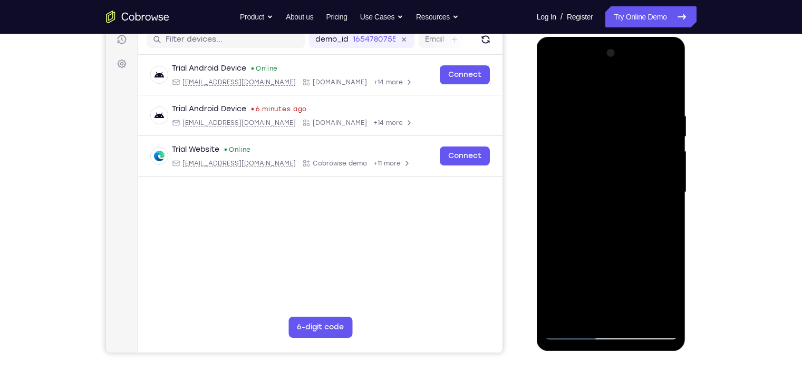
drag, startPoint x: 593, startPoint y: 139, endPoint x: 594, endPoint y: 387, distance: 247.7
click at [594, 353] on html "Online web based iOS Simulators and Android Emulators. Run iPhone, iPad, Mobile…" at bounding box center [611, 195] width 150 height 316
drag, startPoint x: 603, startPoint y: 197, endPoint x: 603, endPoint y: 378, distance: 180.8
click at [603, 353] on html "Online web based iOS Simulators and Android Emulators. Run iPhone, iPad, Mobile…" at bounding box center [611, 195] width 150 height 316
drag, startPoint x: 601, startPoint y: 160, endPoint x: 599, endPoint y: 340, distance: 180.2
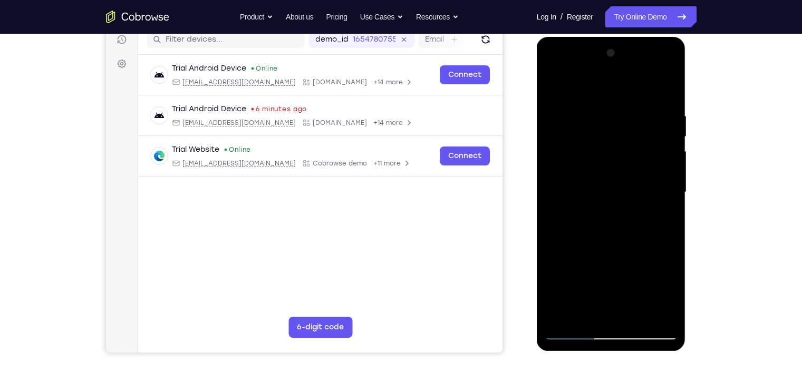
click at [599, 340] on div at bounding box center [610, 194] width 149 height 314
drag, startPoint x: 609, startPoint y: 141, endPoint x: 619, endPoint y: 228, distance: 87.5
click at [619, 228] on div at bounding box center [610, 192] width 133 height 295
click at [623, 135] on div at bounding box center [610, 192] width 133 height 295
click at [570, 121] on div at bounding box center [610, 192] width 133 height 295
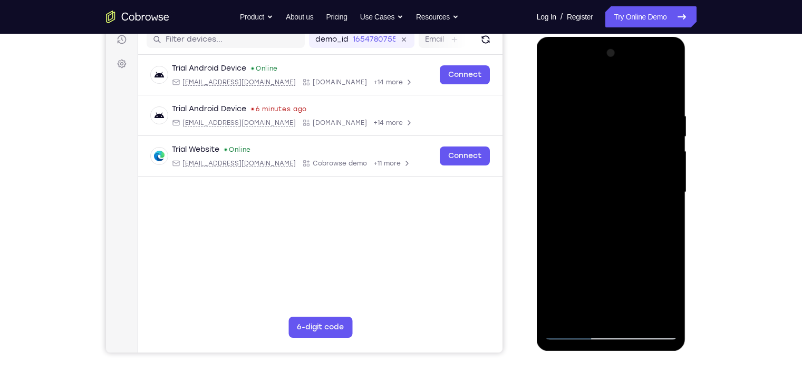
click at [635, 106] on div at bounding box center [610, 192] width 133 height 295
click at [569, 159] on div at bounding box center [610, 192] width 133 height 295
click at [554, 120] on div at bounding box center [610, 192] width 133 height 295
drag, startPoint x: 594, startPoint y: 252, endPoint x: 598, endPoint y: 171, distance: 81.2
click at [598, 171] on div at bounding box center [610, 192] width 133 height 295
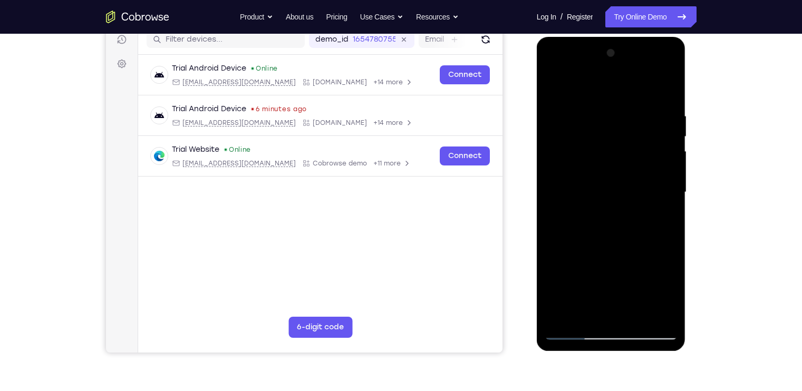
click at [610, 71] on div at bounding box center [610, 192] width 133 height 295
click at [570, 179] on div at bounding box center [610, 192] width 133 height 295
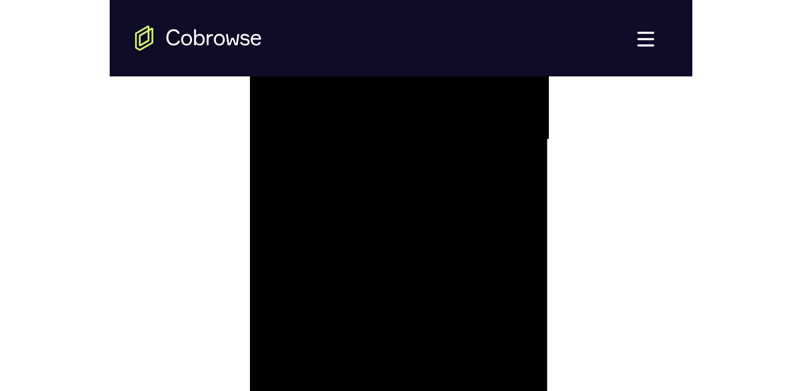
scroll to position [661, 0]
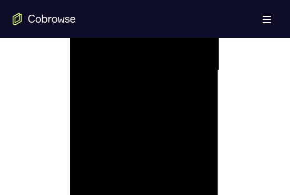
drag, startPoint x: 145, startPoint y: 127, endPoint x: 134, endPoint y: 59, distance: 68.8
click at [134, 59] on div at bounding box center [144, 70] width 133 height 295
drag, startPoint x: 129, startPoint y: 119, endPoint x: 139, endPoint y: 62, distance: 57.2
click at [139, 62] on div at bounding box center [144, 70] width 133 height 295
drag, startPoint x: 147, startPoint y: 131, endPoint x: 151, endPoint y: 57, distance: 73.9
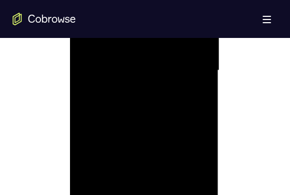
click at [151, 57] on div at bounding box center [144, 70] width 133 height 295
drag, startPoint x: 152, startPoint y: 125, endPoint x: 154, endPoint y: 52, distance: 73.8
click at [154, 52] on div at bounding box center [144, 70] width 133 height 295
drag, startPoint x: 141, startPoint y: 157, endPoint x: 147, endPoint y: 53, distance: 104.5
click at [147, 53] on div at bounding box center [144, 70] width 133 height 295
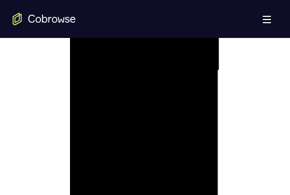
drag, startPoint x: 140, startPoint y: 119, endPoint x: 144, endPoint y: 46, distance: 72.8
click at [144, 46] on div at bounding box center [144, 70] width 133 height 295
drag, startPoint x: 145, startPoint y: 139, endPoint x: 147, endPoint y: 35, distance: 103.8
click at [147, 35] on div at bounding box center [144, 70] width 133 height 295
drag, startPoint x: 145, startPoint y: 116, endPoint x: 143, endPoint y: 53, distance: 63.3
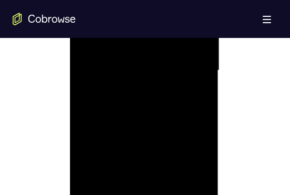
click at [143, 53] on div at bounding box center [144, 70] width 133 height 295
drag, startPoint x: 142, startPoint y: 154, endPoint x: 153, endPoint y: 55, distance: 99.7
click at [153, 55] on div at bounding box center [144, 70] width 133 height 295
drag, startPoint x: 144, startPoint y: 107, endPoint x: 135, endPoint y: 178, distance: 71.7
click at [135, 178] on div at bounding box center [144, 70] width 133 height 295
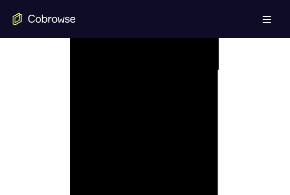
drag, startPoint x: 169, startPoint y: 116, endPoint x: 171, endPoint y: 50, distance: 67.0
click at [171, 50] on div at bounding box center [144, 70] width 133 height 295
drag, startPoint x: 161, startPoint y: 136, endPoint x: 163, endPoint y: 87, distance: 49.1
click at [163, 87] on div at bounding box center [144, 70] width 133 height 295
drag, startPoint x: 164, startPoint y: 128, endPoint x: 163, endPoint y: 75, distance: 53.2
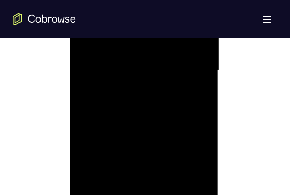
click at [163, 75] on div at bounding box center [144, 70] width 133 height 295
drag, startPoint x: 157, startPoint y: 121, endPoint x: 159, endPoint y: 66, distance: 54.3
click at [159, 66] on div at bounding box center [144, 70] width 133 height 295
drag, startPoint x: 159, startPoint y: 89, endPoint x: 160, endPoint y: 32, distance: 56.9
click at [160, 32] on div at bounding box center [144, 70] width 133 height 295
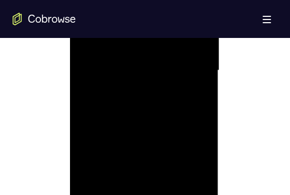
drag, startPoint x: 153, startPoint y: 110, endPoint x: 158, endPoint y: 31, distance: 79.2
click at [158, 31] on div at bounding box center [144, 70] width 133 height 295
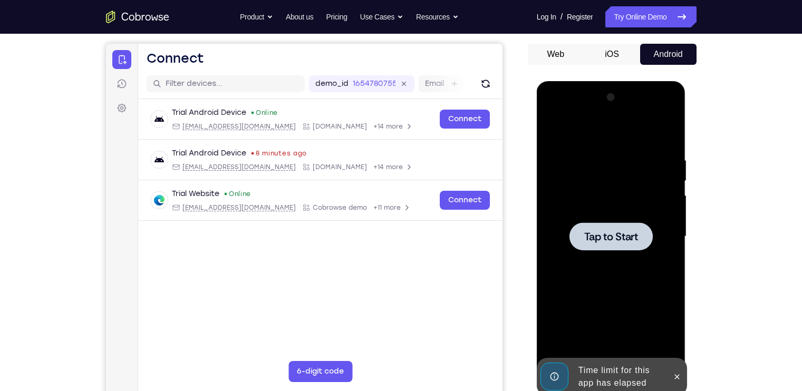
scroll to position [93, 0]
